Goal: Task Accomplishment & Management: Use online tool/utility

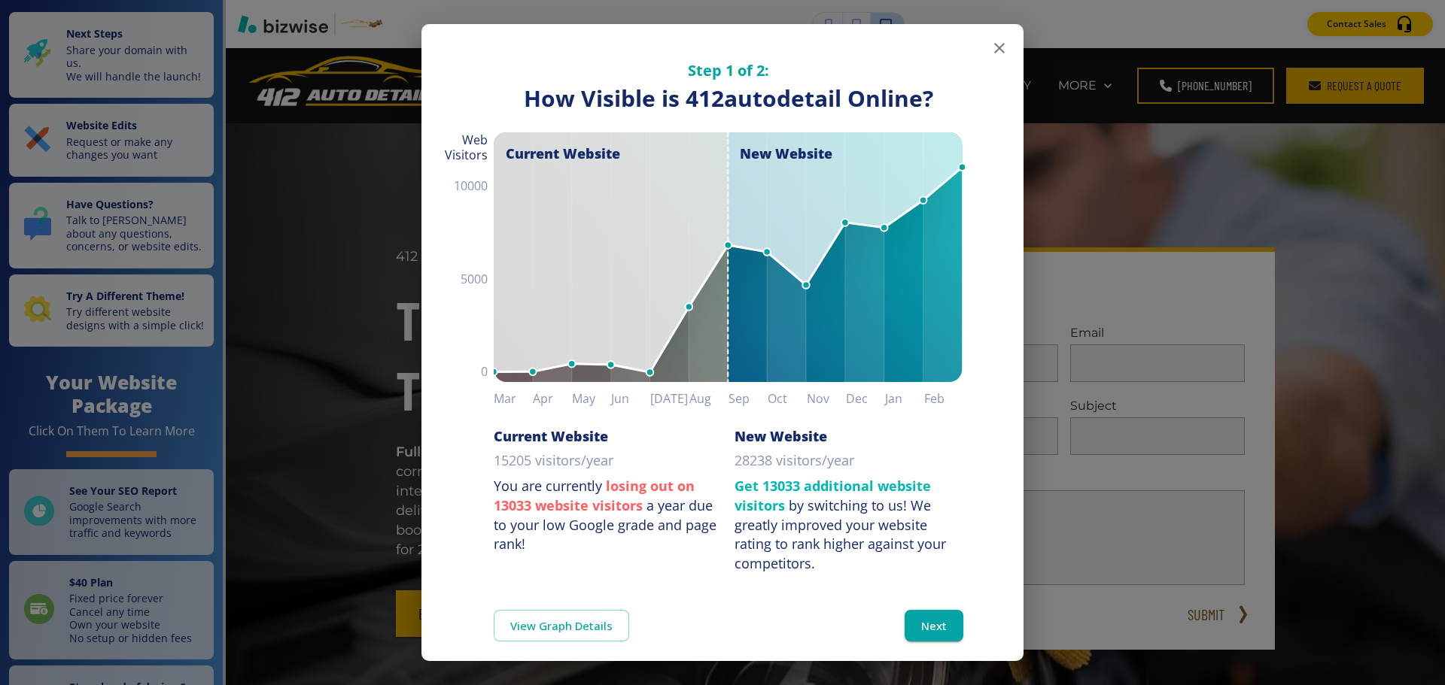
drag, startPoint x: 988, startPoint y: 46, endPoint x: 991, endPoint y: 213, distance: 167.1
click at [991, 213] on div "Step 1 of 2: How Visible are You Online? How Visible is 412autodetail Online? C…" at bounding box center [722, 351] width 602 height 654
click at [921, 617] on button "Next" at bounding box center [933, 626] width 59 height 32
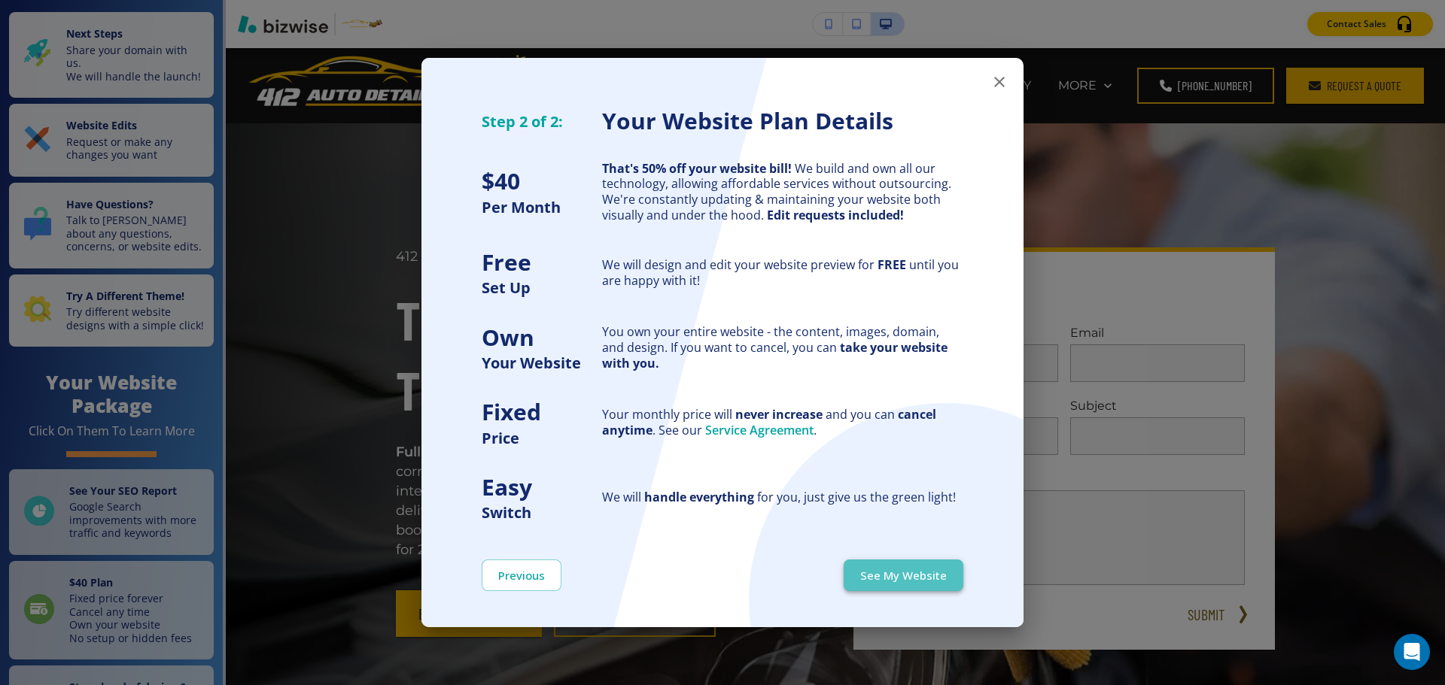
click at [900, 582] on button "See My Website" at bounding box center [904, 576] width 120 height 32
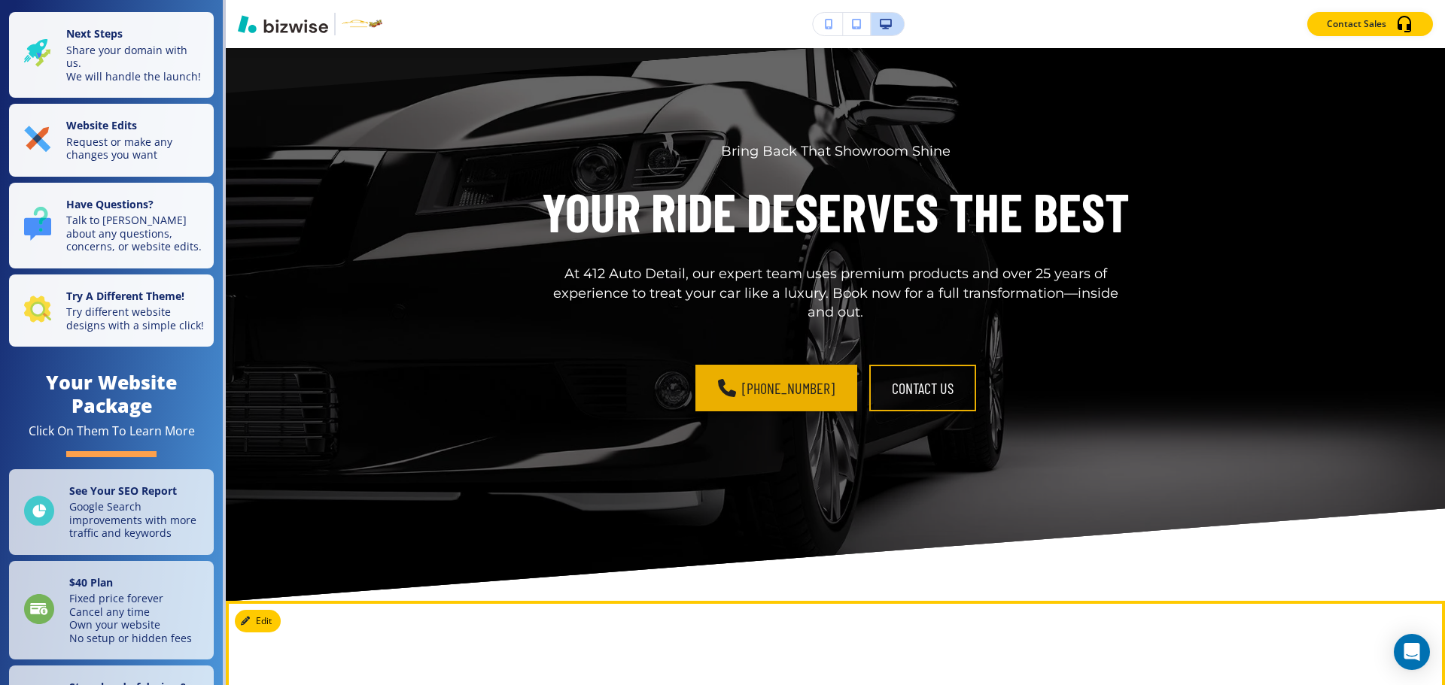
scroll to position [7148, 0]
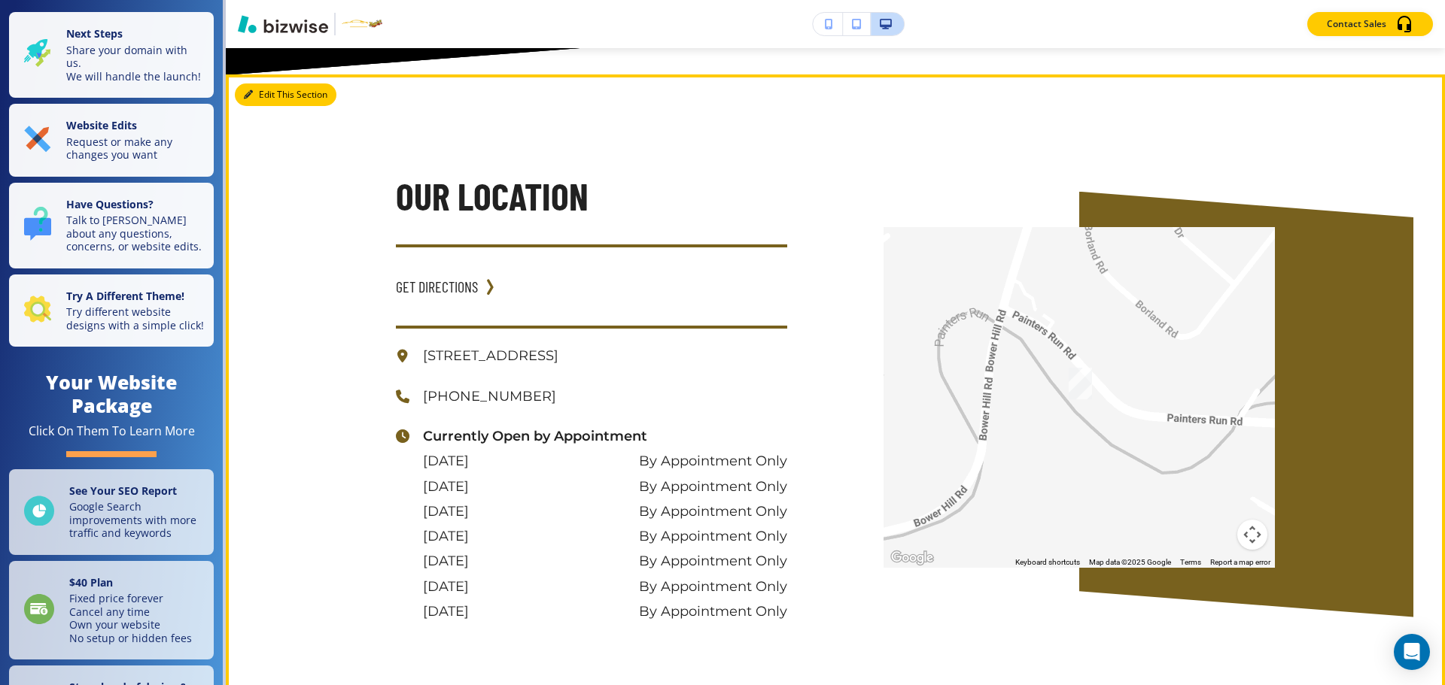
click at [254, 106] on button "Edit This Section" at bounding box center [286, 95] width 102 height 23
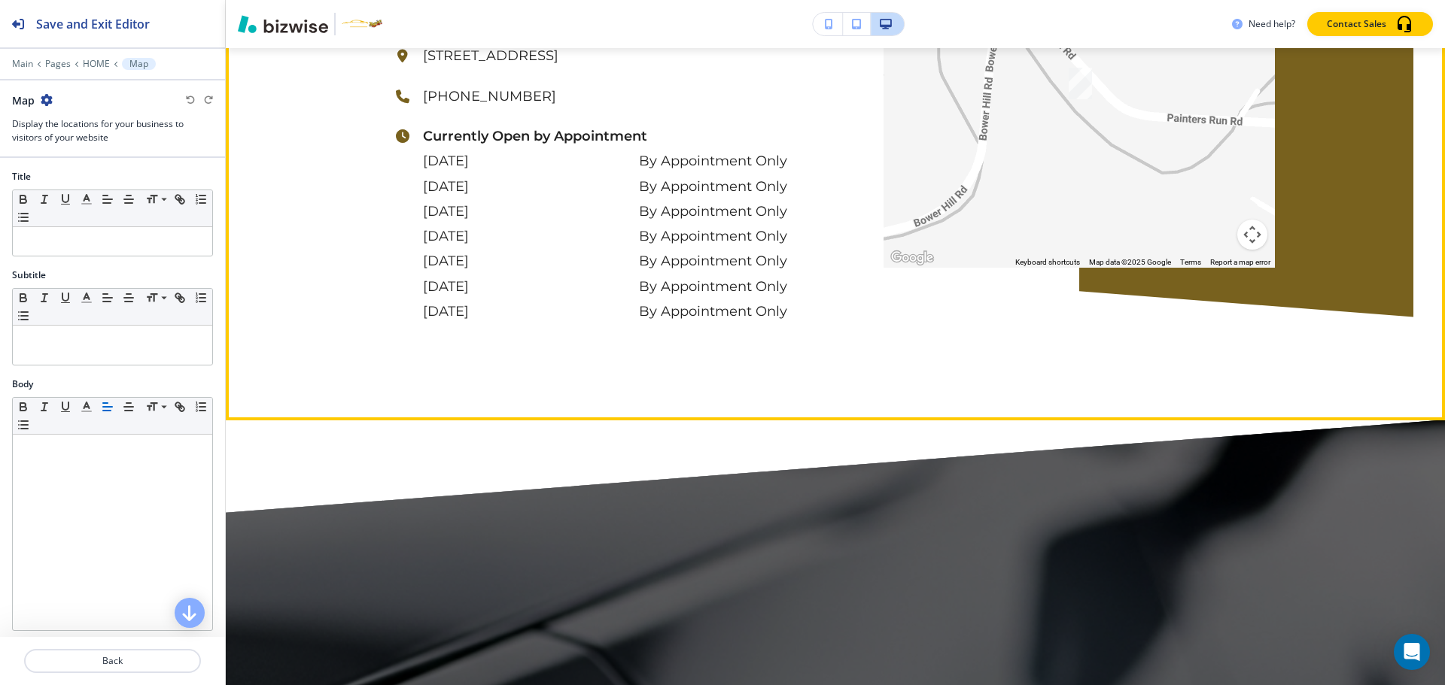
scroll to position [7458, 0]
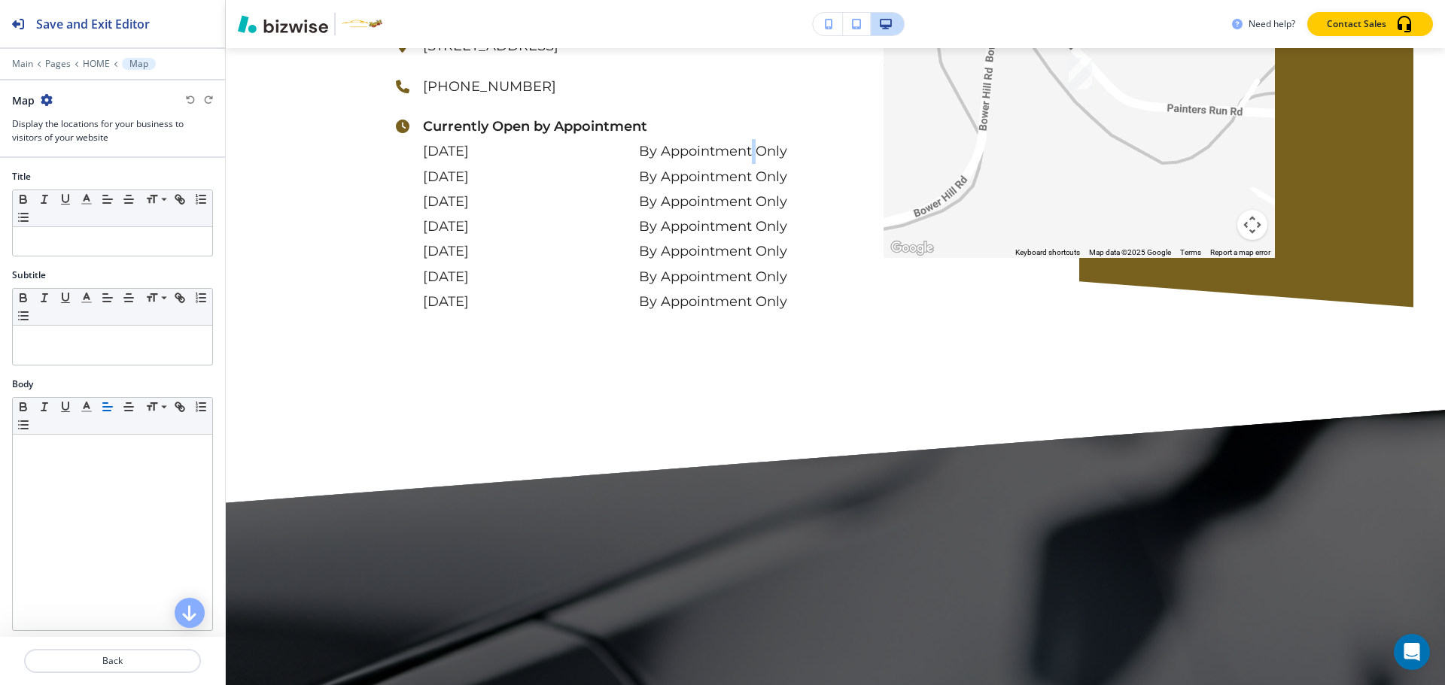
click at [751, 164] on p "By Appointment Only" at bounding box center [713, 151] width 148 height 25
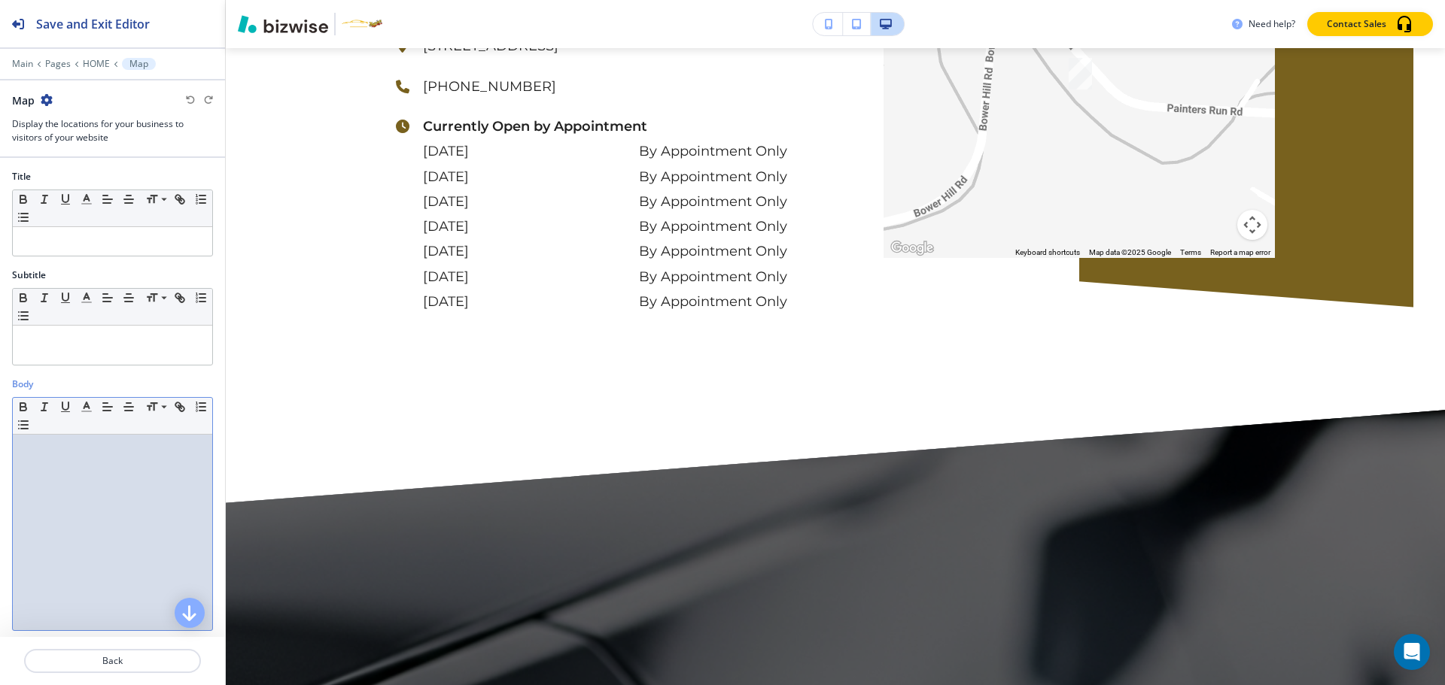
click at [65, 451] on p at bounding box center [112, 449] width 184 height 14
click at [112, 454] on p at bounding box center [112, 449] width 184 height 14
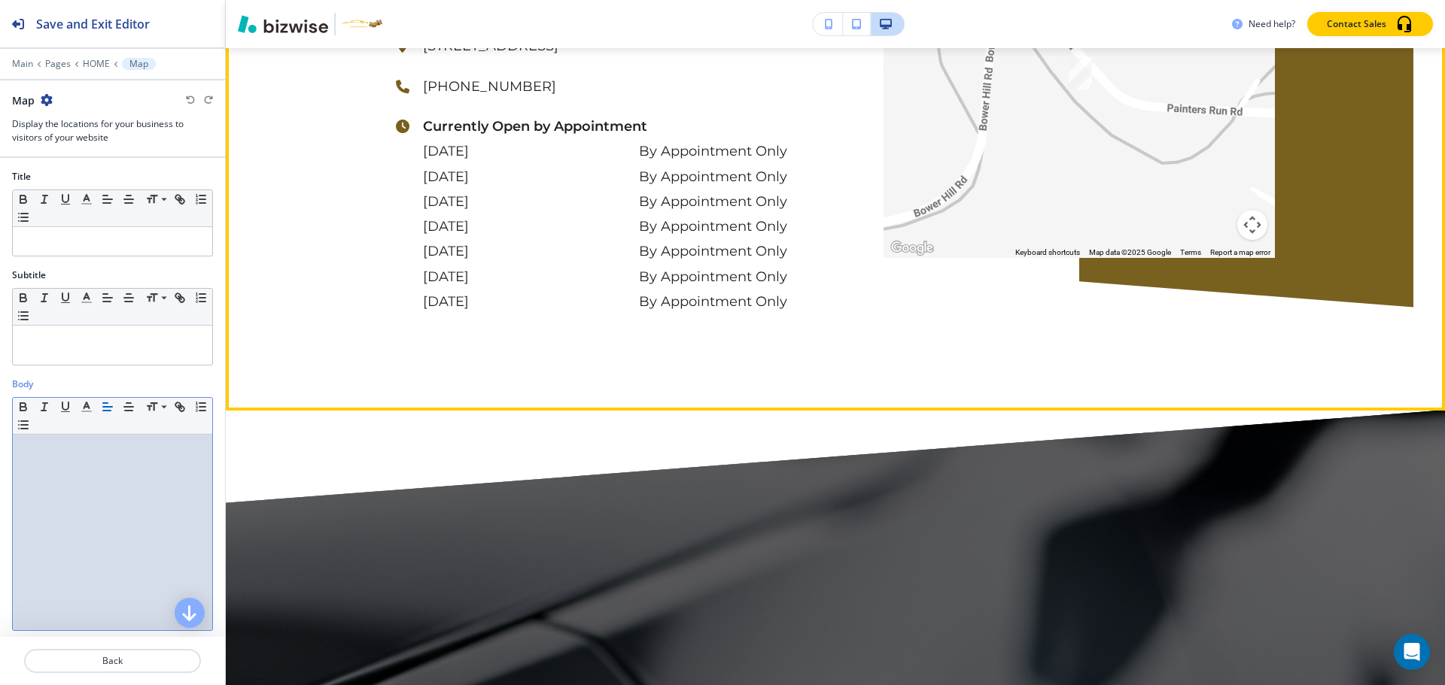
click at [683, 164] on p "By Appointment Only" at bounding box center [713, 151] width 148 height 25
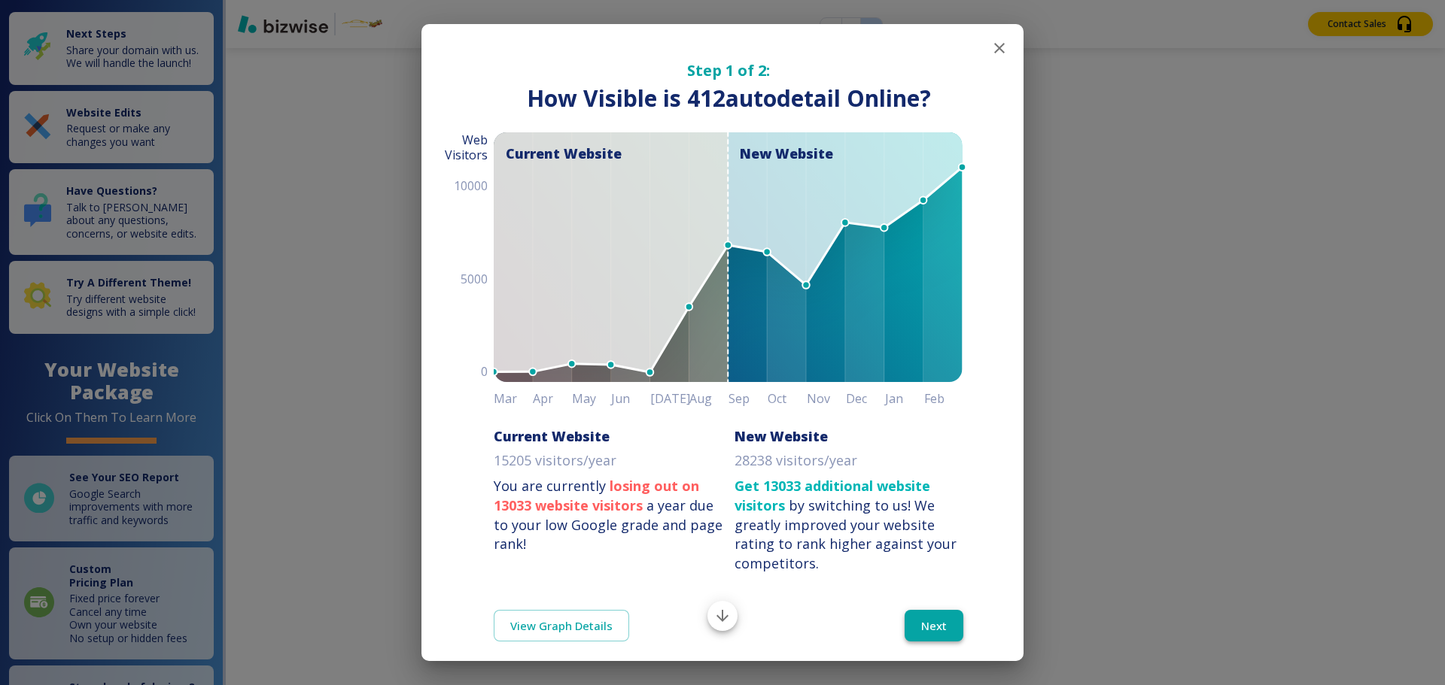
click at [927, 619] on button "Next" at bounding box center [933, 626] width 59 height 32
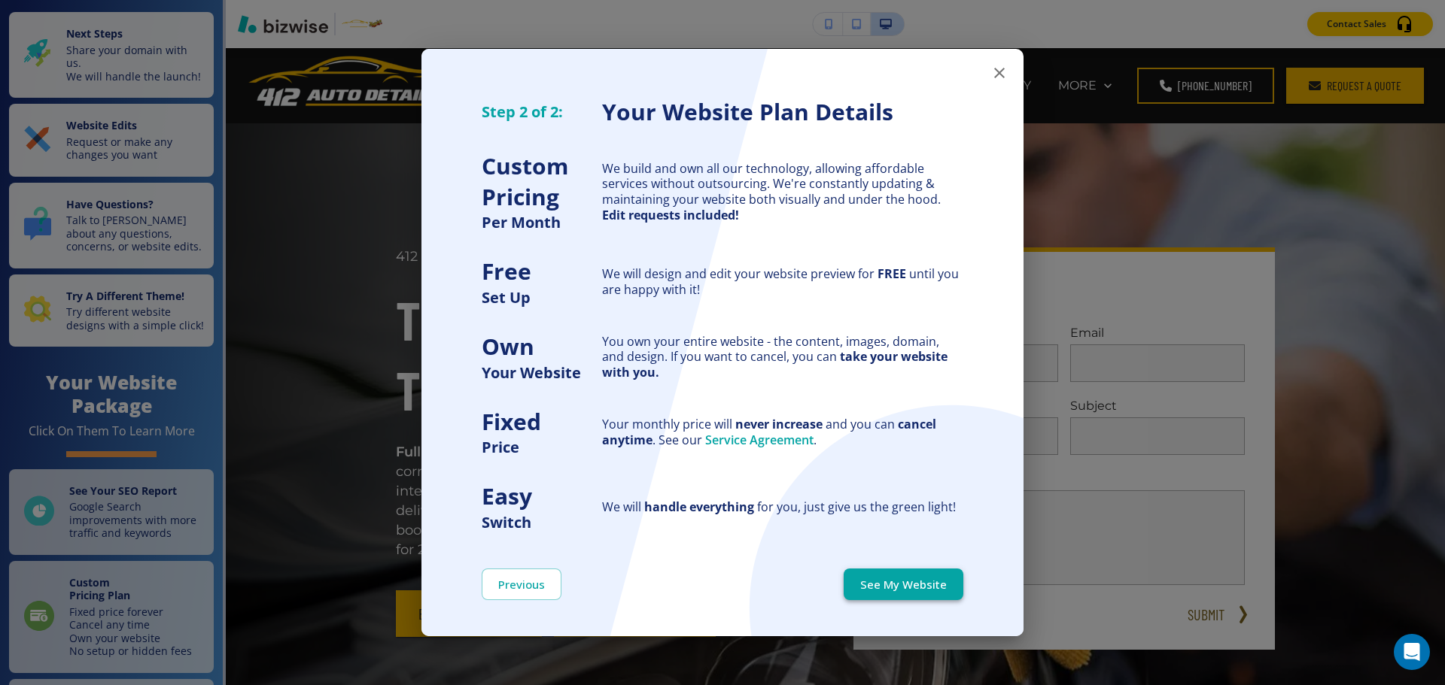
click at [922, 588] on button "See My Website" at bounding box center [904, 585] width 120 height 32
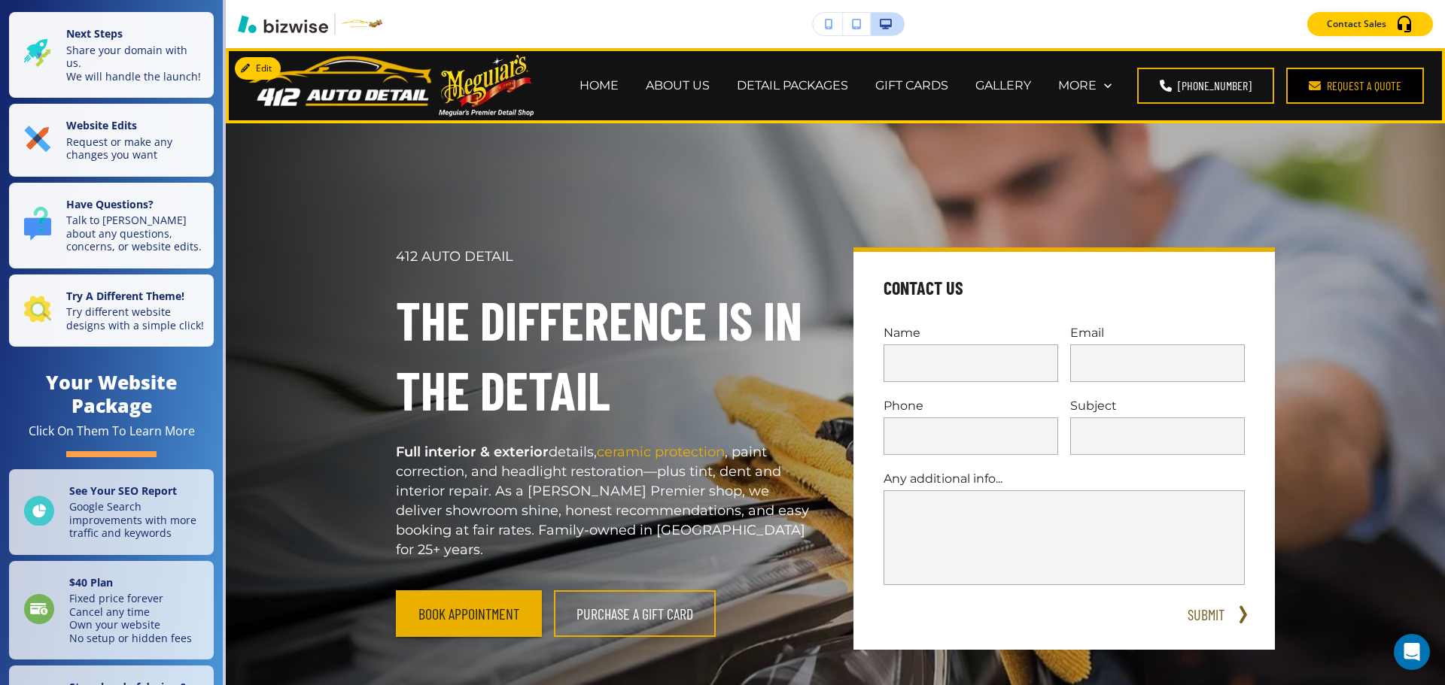
click at [1340, 87] on link "Request a Quote" at bounding box center [1355, 86] width 138 height 36
